Goal: Find contact information: Find contact information

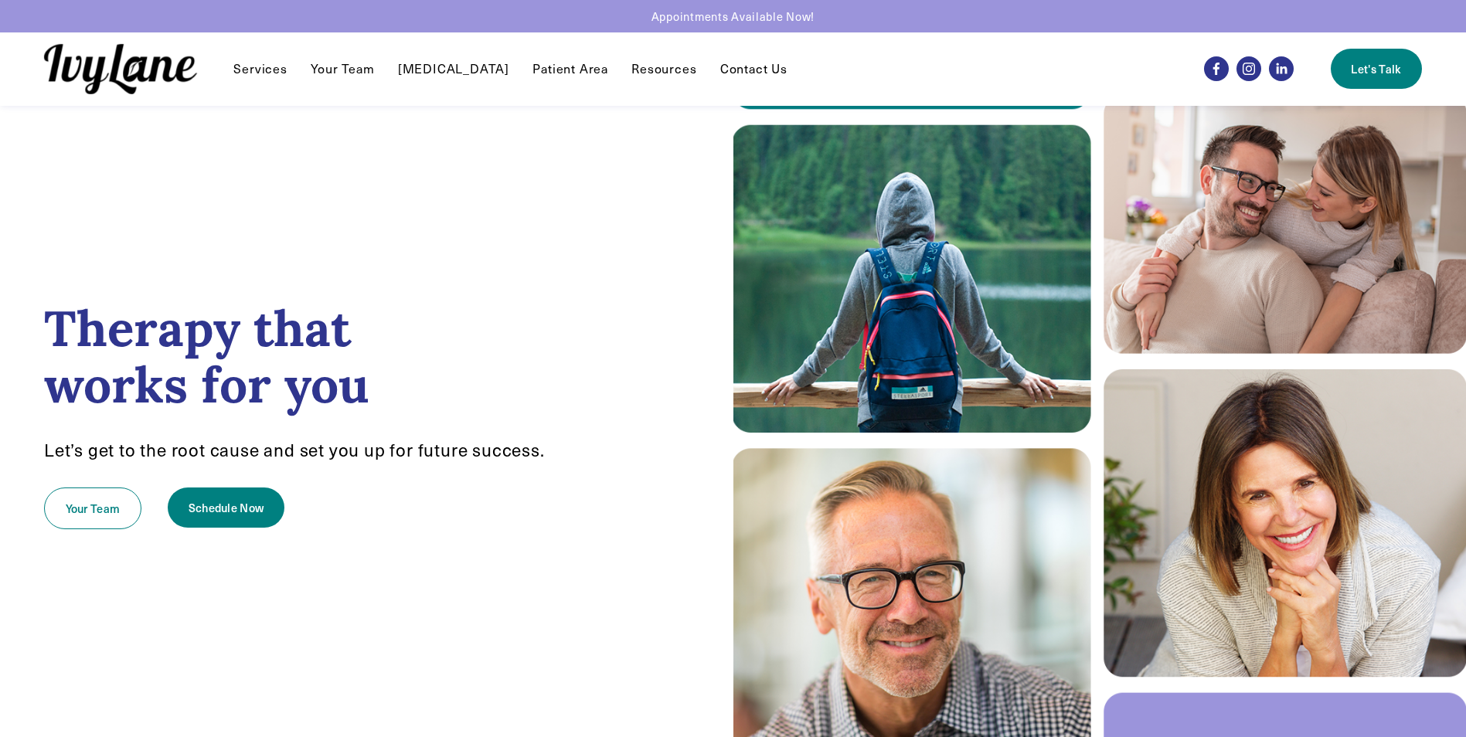
click at [732, 65] on link "Contact Us" at bounding box center [753, 68] width 67 height 19
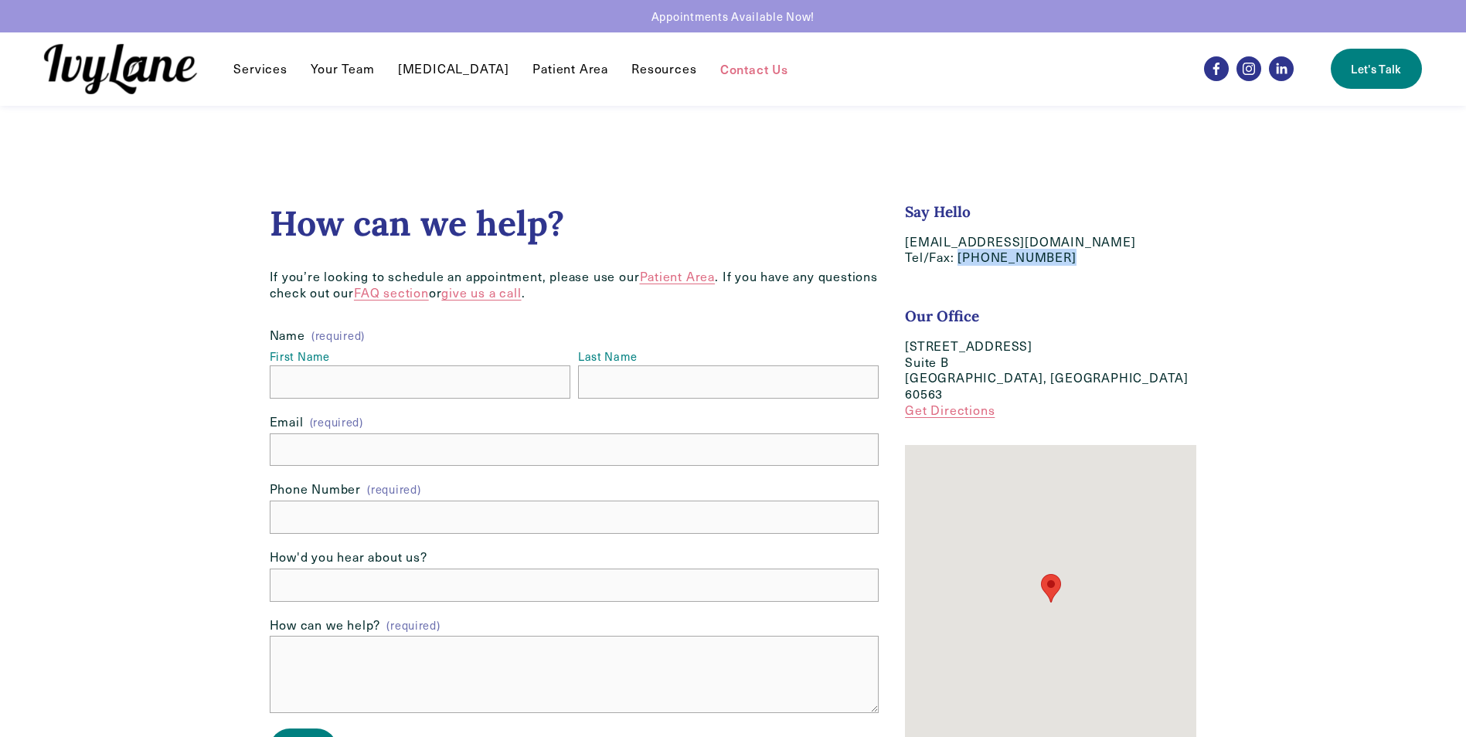
drag, startPoint x: 1046, startPoint y: 260, endPoint x: 956, endPoint y: 255, distance: 90.6
click at [956, 255] on p "hello@IvyLaneCounseling.com Tel/Fax: (630) 282-8589" at bounding box center [1050, 250] width 291 height 32
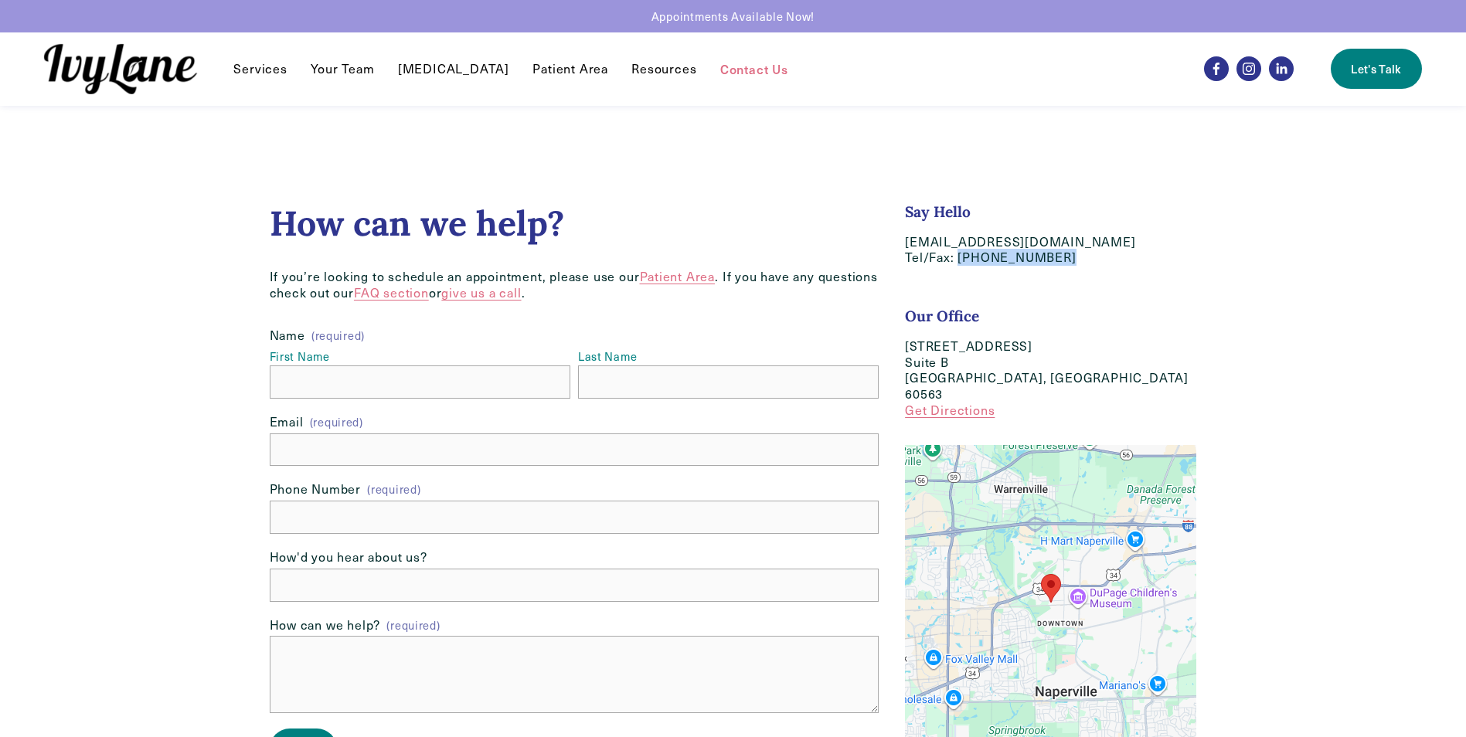
copy p "[PHONE_NUMBER]"
